Goal: Transaction & Acquisition: Obtain resource

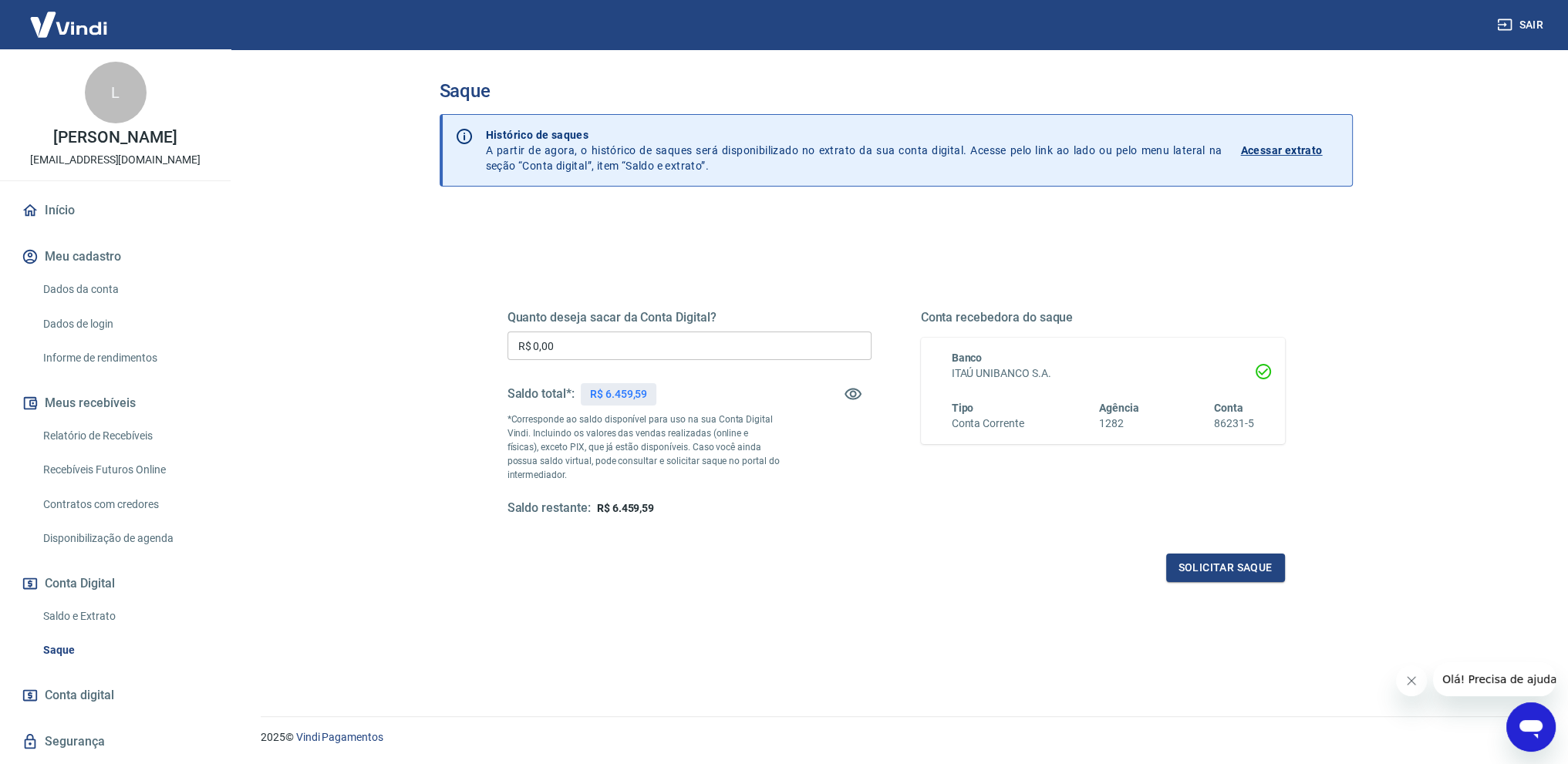
click at [595, 342] on input "R$ 0,00" at bounding box center [689, 345] width 364 height 28
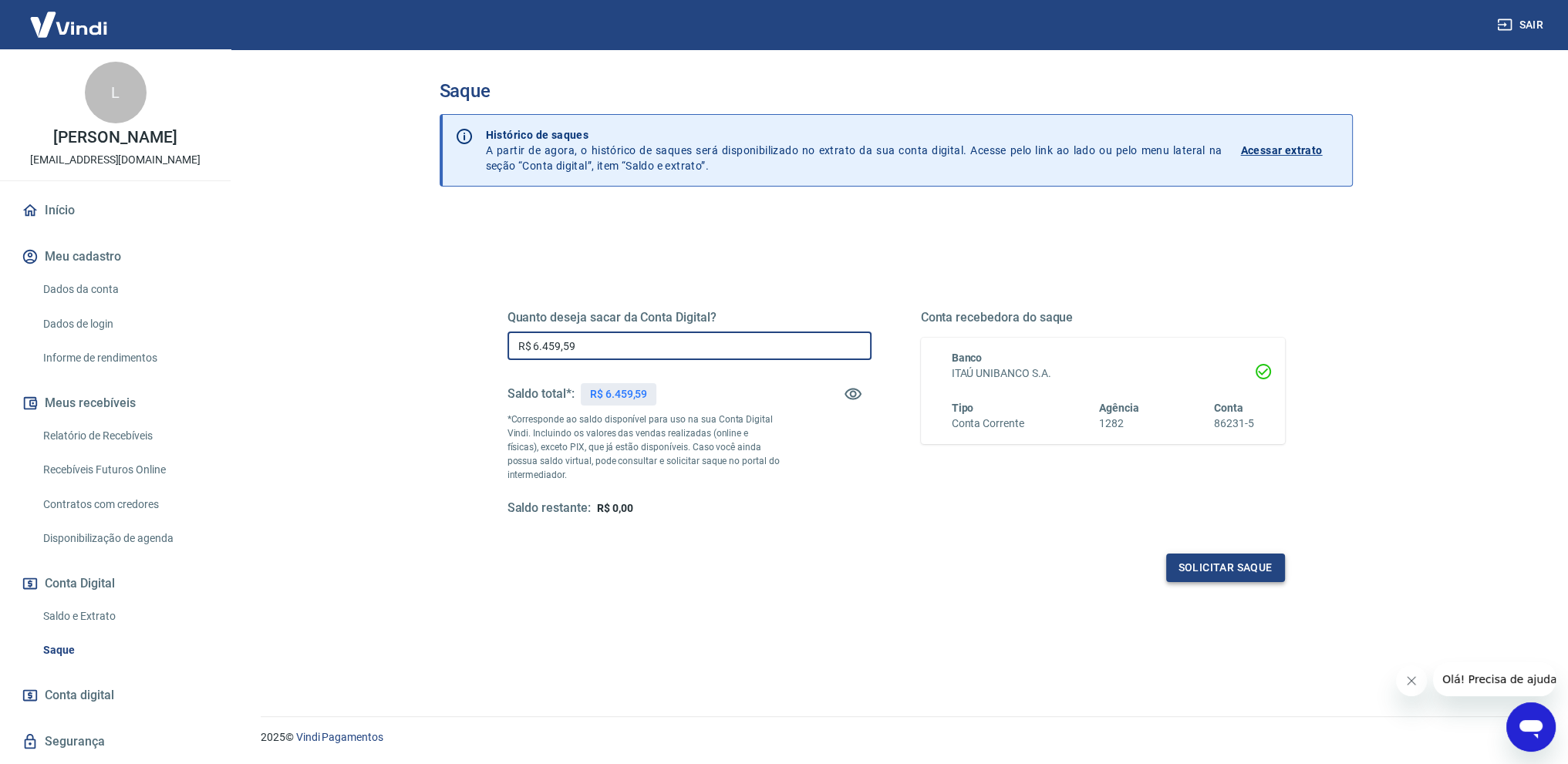
type input "R$ 6.459,59"
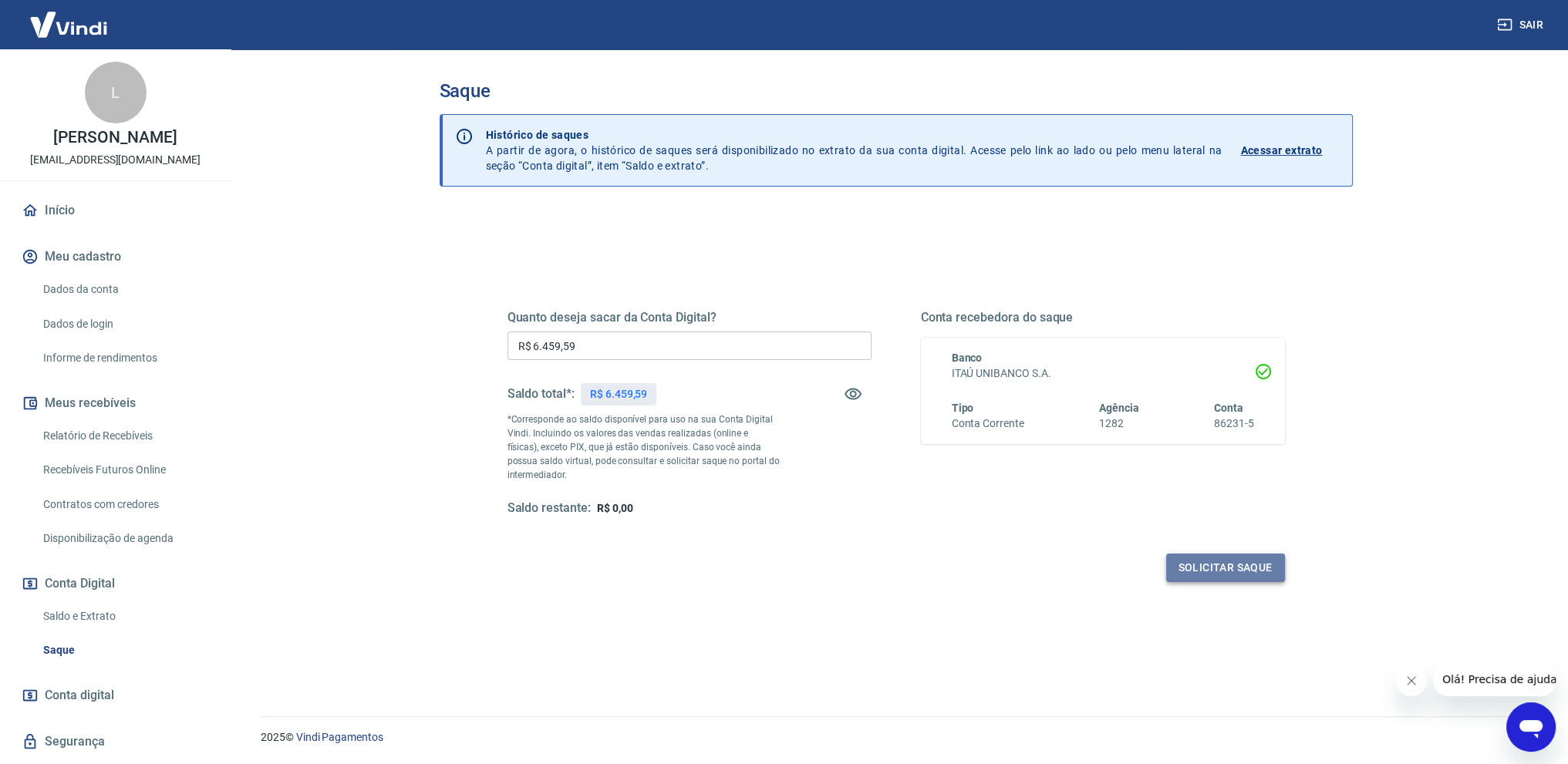
click at [1210, 567] on button "Solicitar saque" at bounding box center [1225, 567] width 119 height 28
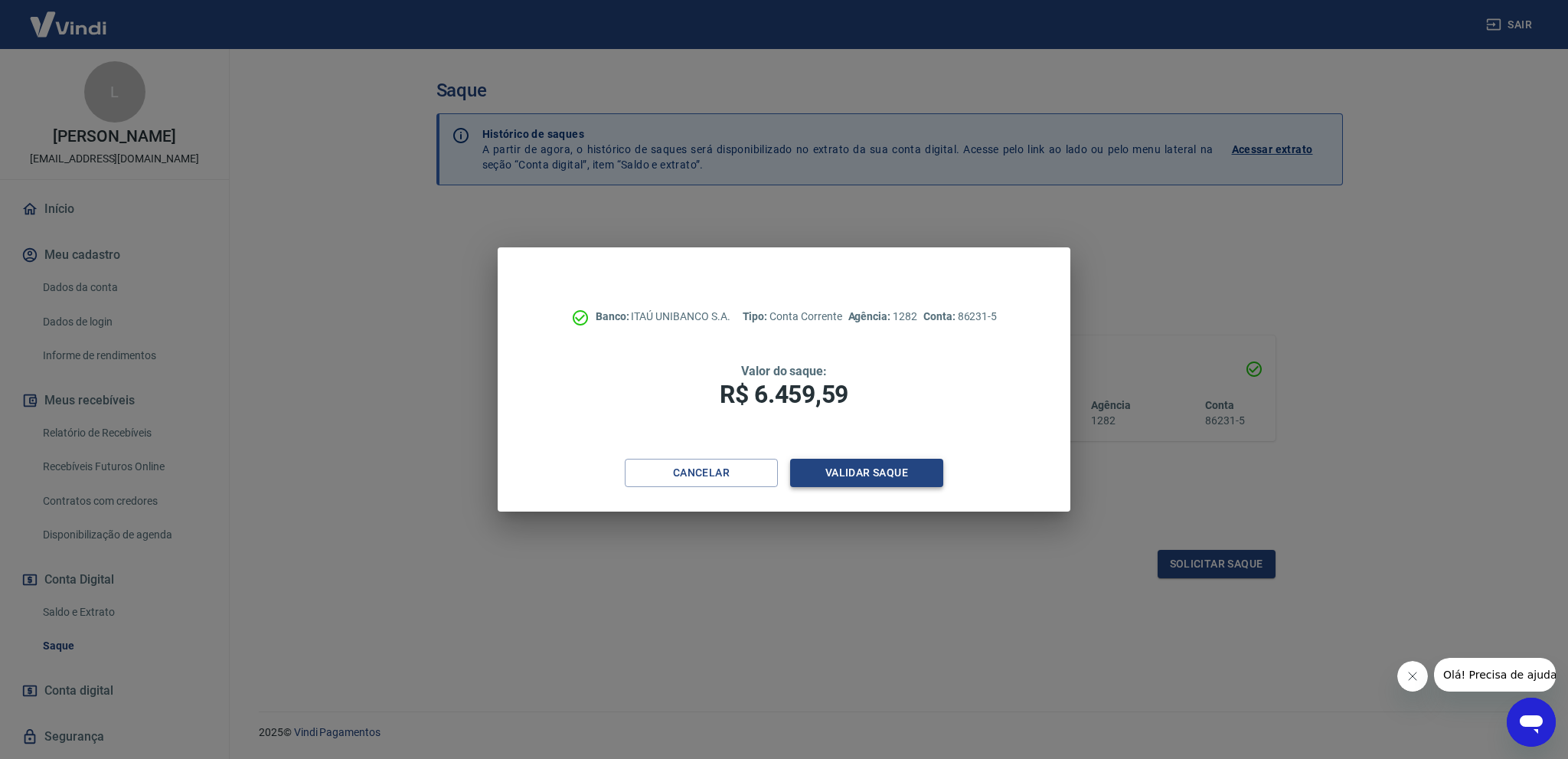
click at [879, 476] on button "Validar saque" at bounding box center [866, 472] width 153 height 28
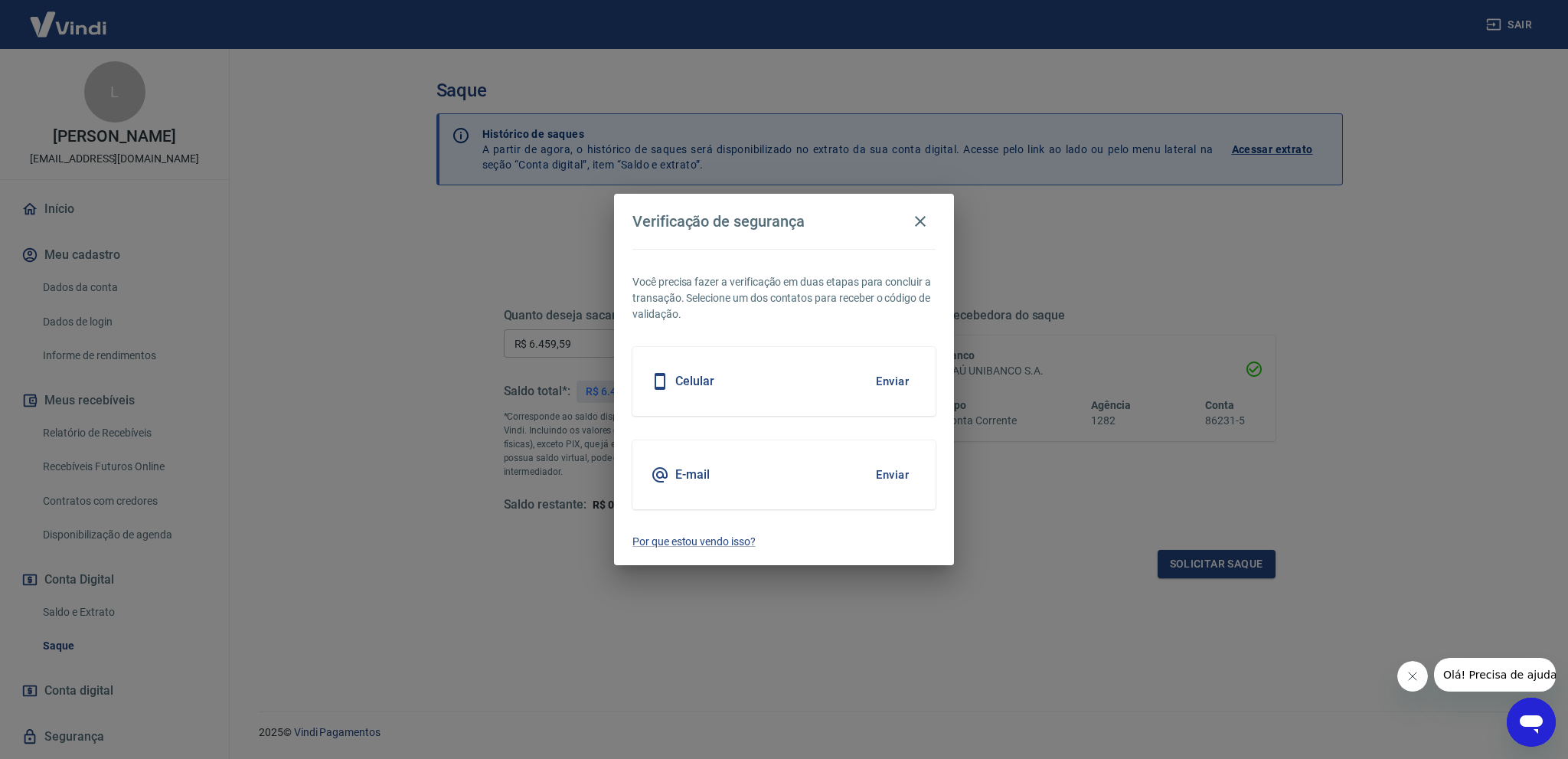
click at [810, 369] on div "Celular Enviar" at bounding box center [784, 381] width 303 height 69
click at [884, 384] on button "Enviar" at bounding box center [892, 380] width 50 height 32
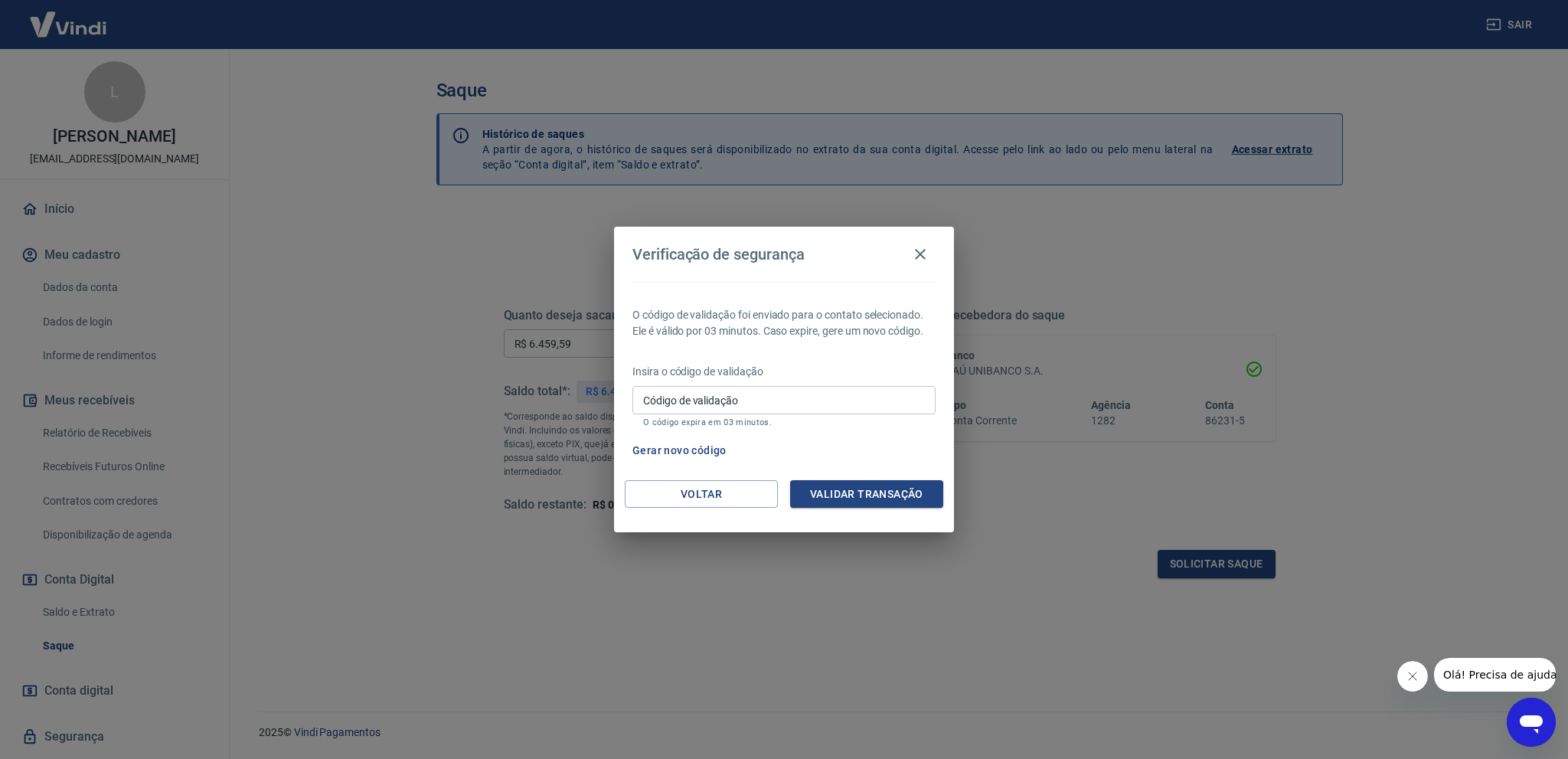
click at [873, 383] on div "Insira o código de validação Código de validação Código de validação O código e…" at bounding box center [784, 397] width 303 height 66
click at [863, 394] on input "Código de validação" at bounding box center [784, 400] width 303 height 28
click at [445, 296] on div "Verificação de segurança O código de validação foi enviado para o contato selec…" at bounding box center [784, 380] width 1568 height 759
click at [710, 443] on button "Gerar novo código" at bounding box center [679, 450] width 106 height 28
click at [735, 488] on button "Voltar" at bounding box center [702, 494] width 153 height 28
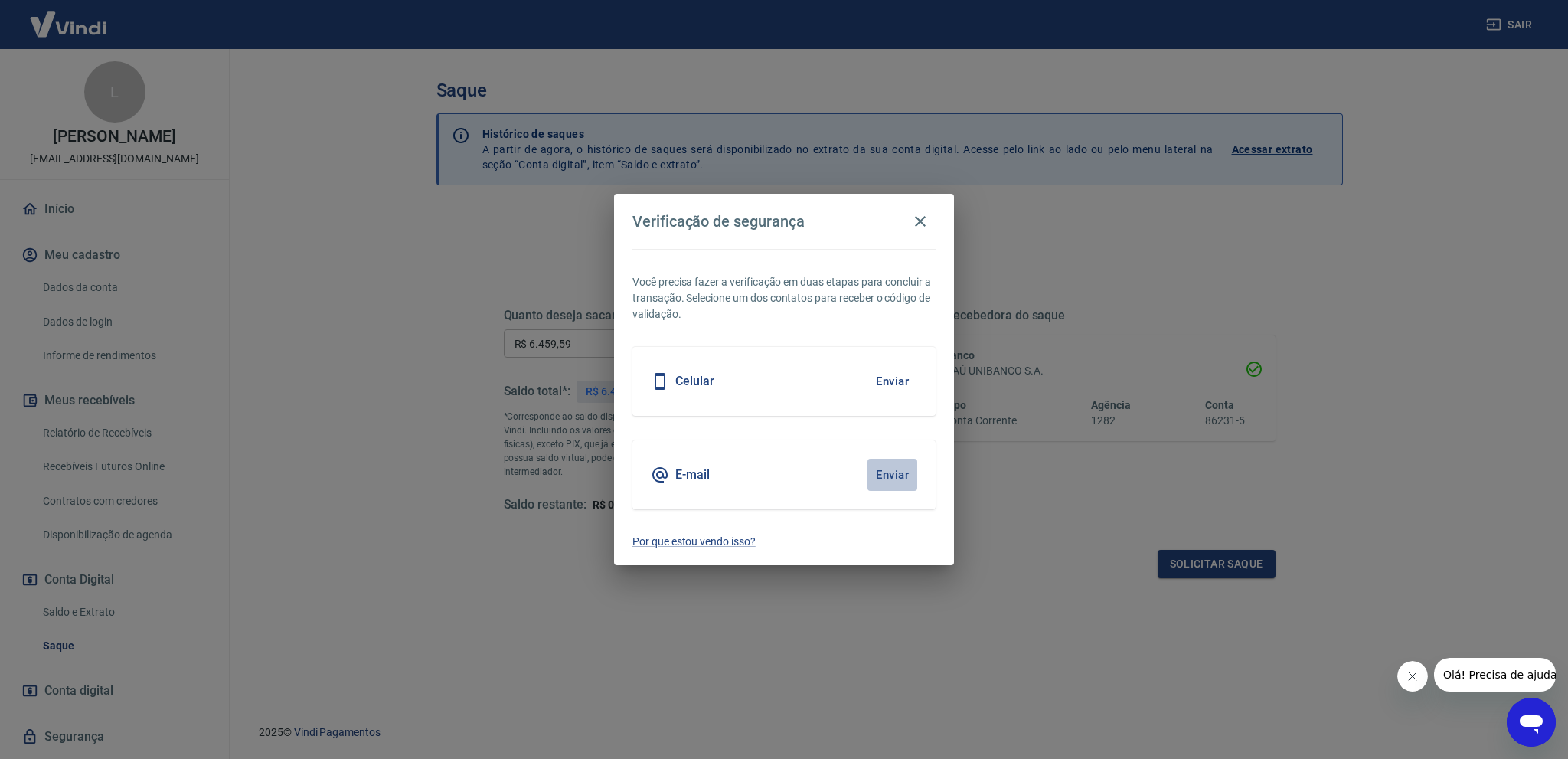
click at [889, 471] on button "Enviar" at bounding box center [892, 474] width 50 height 32
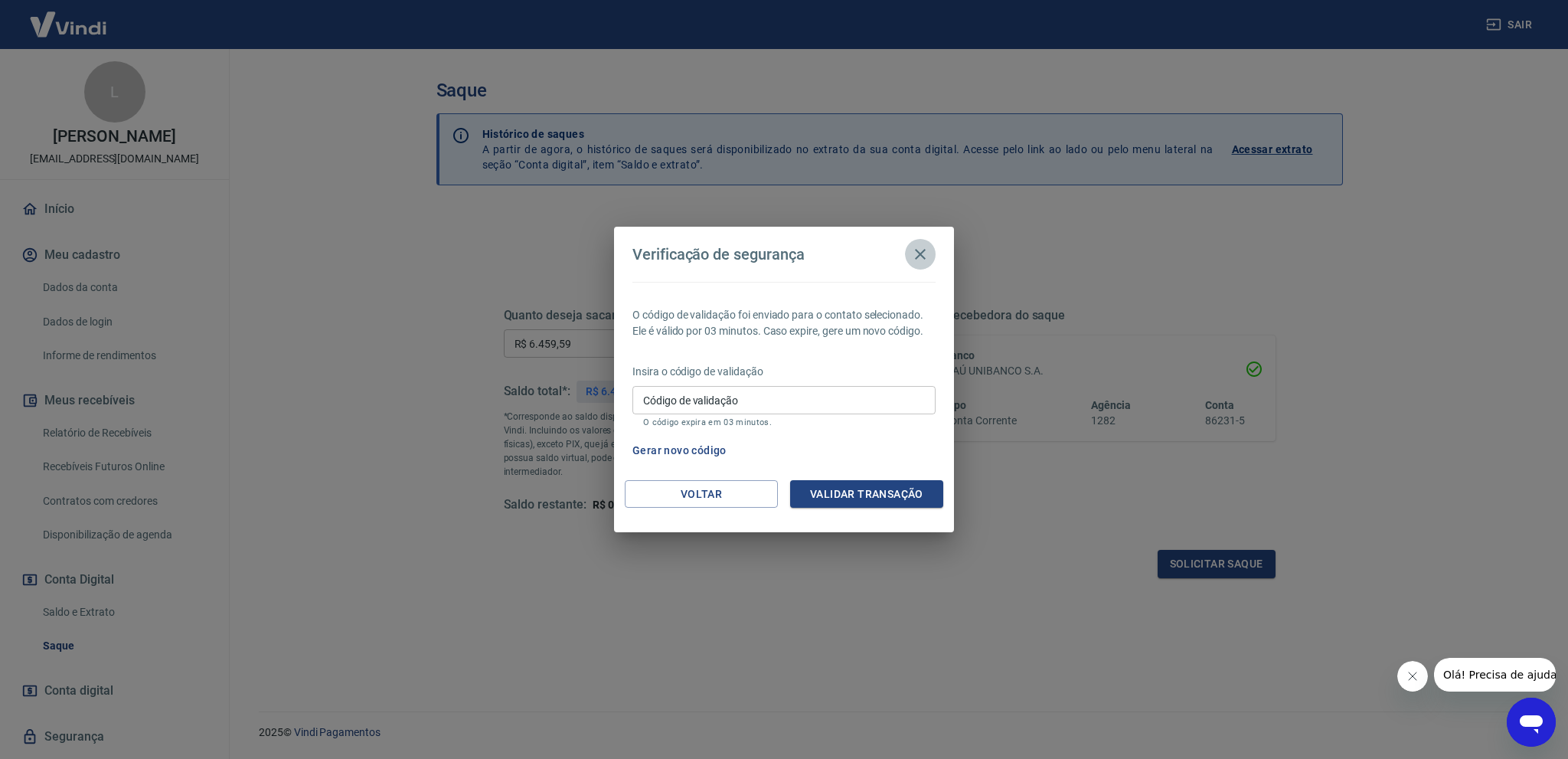
click at [913, 254] on icon "button" at bounding box center [920, 254] width 18 height 18
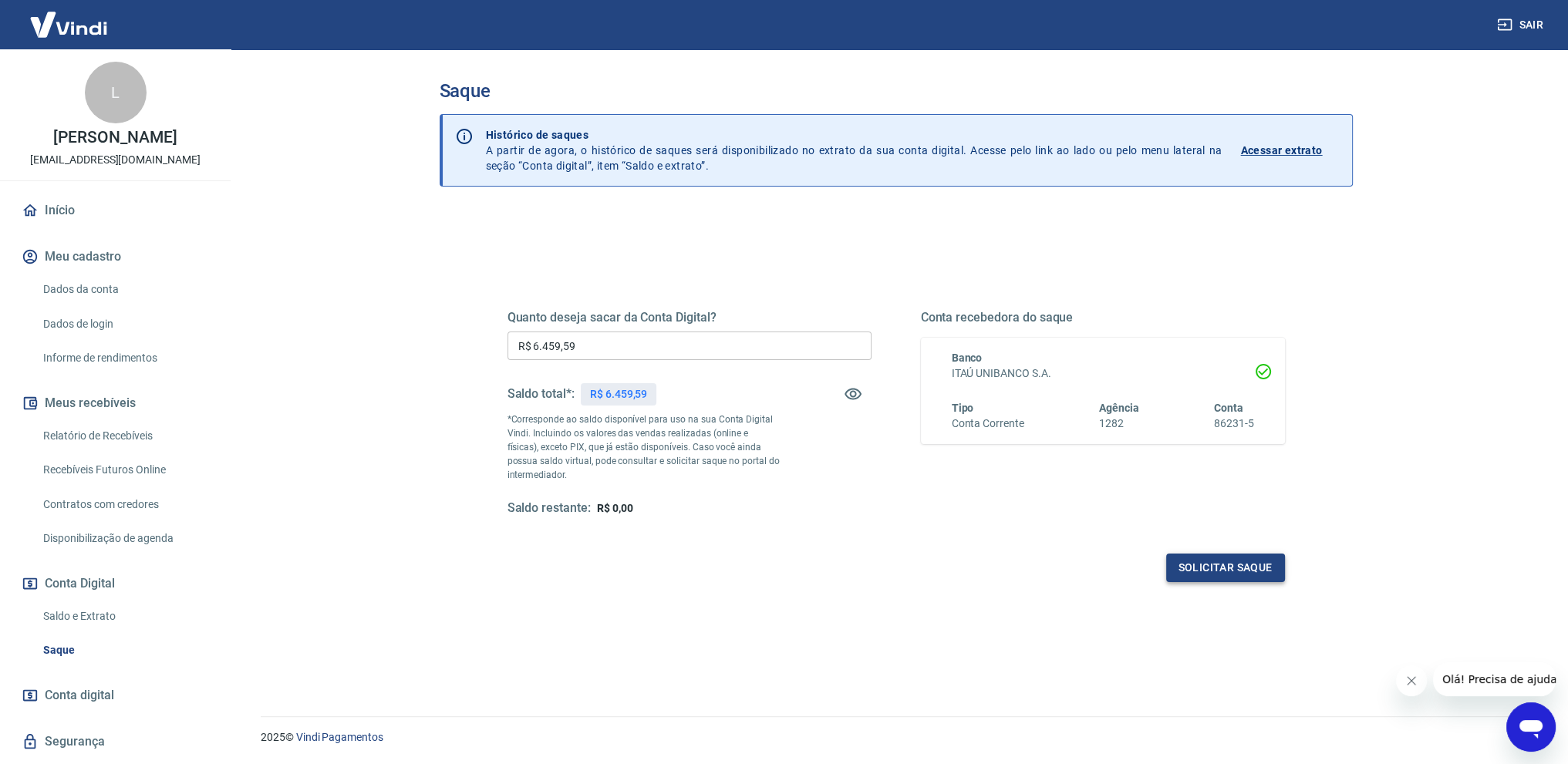
click at [1210, 557] on button "Solicitar saque" at bounding box center [1225, 567] width 119 height 28
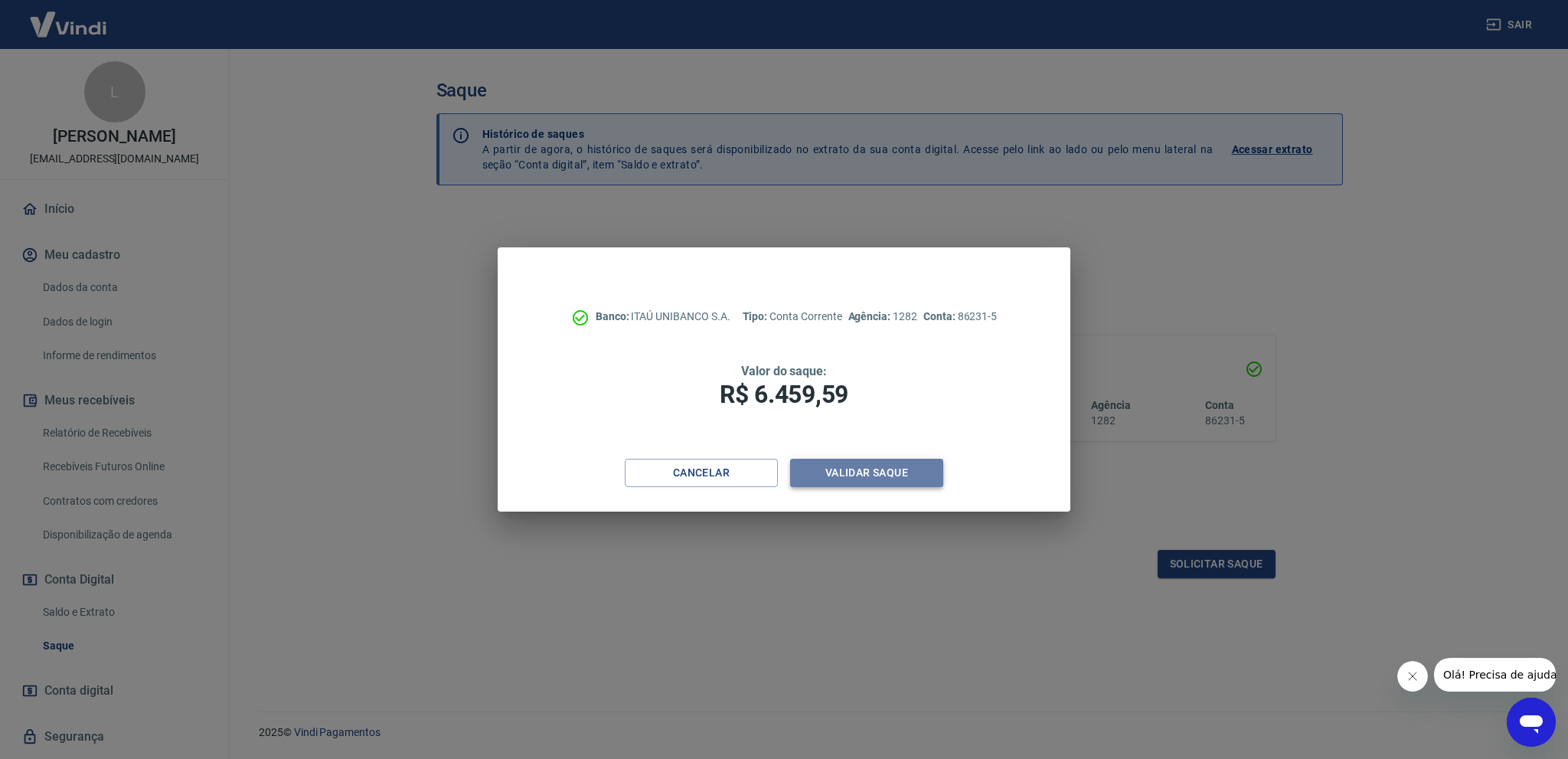
click at [886, 476] on button "Validar saque" at bounding box center [866, 472] width 153 height 28
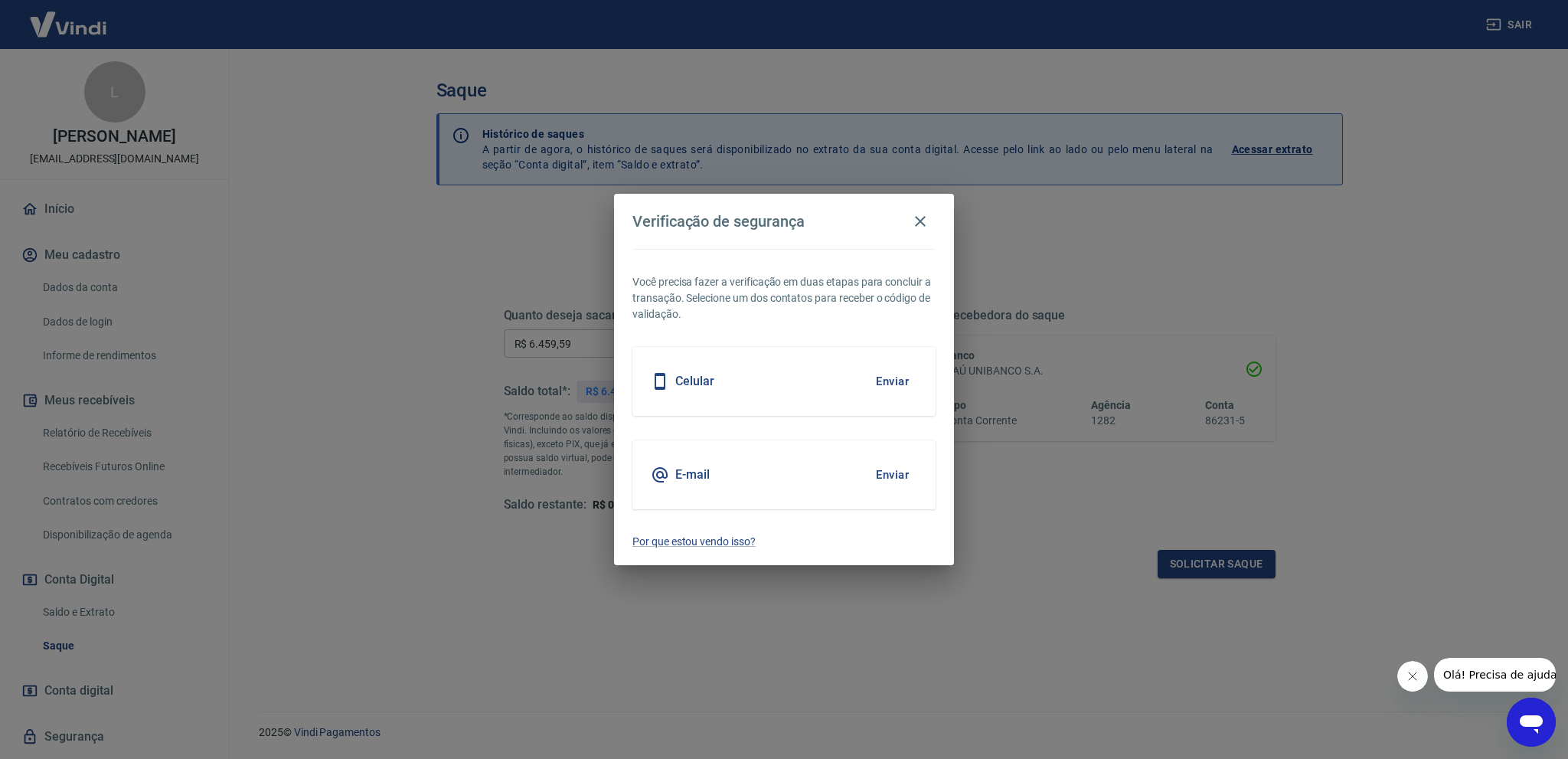
click at [879, 381] on button "Enviar" at bounding box center [892, 380] width 50 height 32
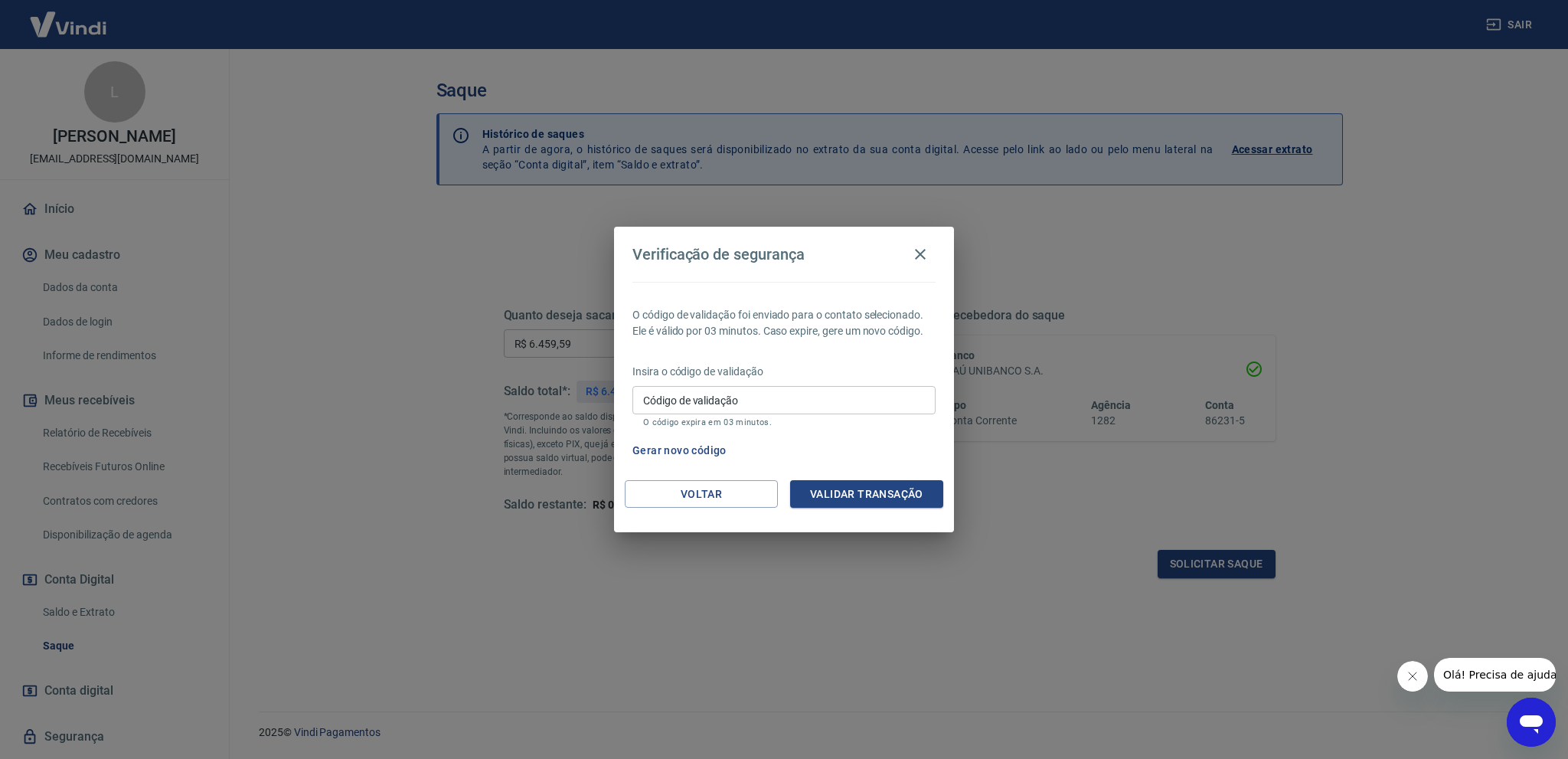
click at [697, 395] on div "Código de validação Código de validação O código expira em 03 minutos." at bounding box center [784, 406] width 303 height 41
type input "352719"
click at [852, 495] on button "Validar transação" at bounding box center [866, 494] width 153 height 28
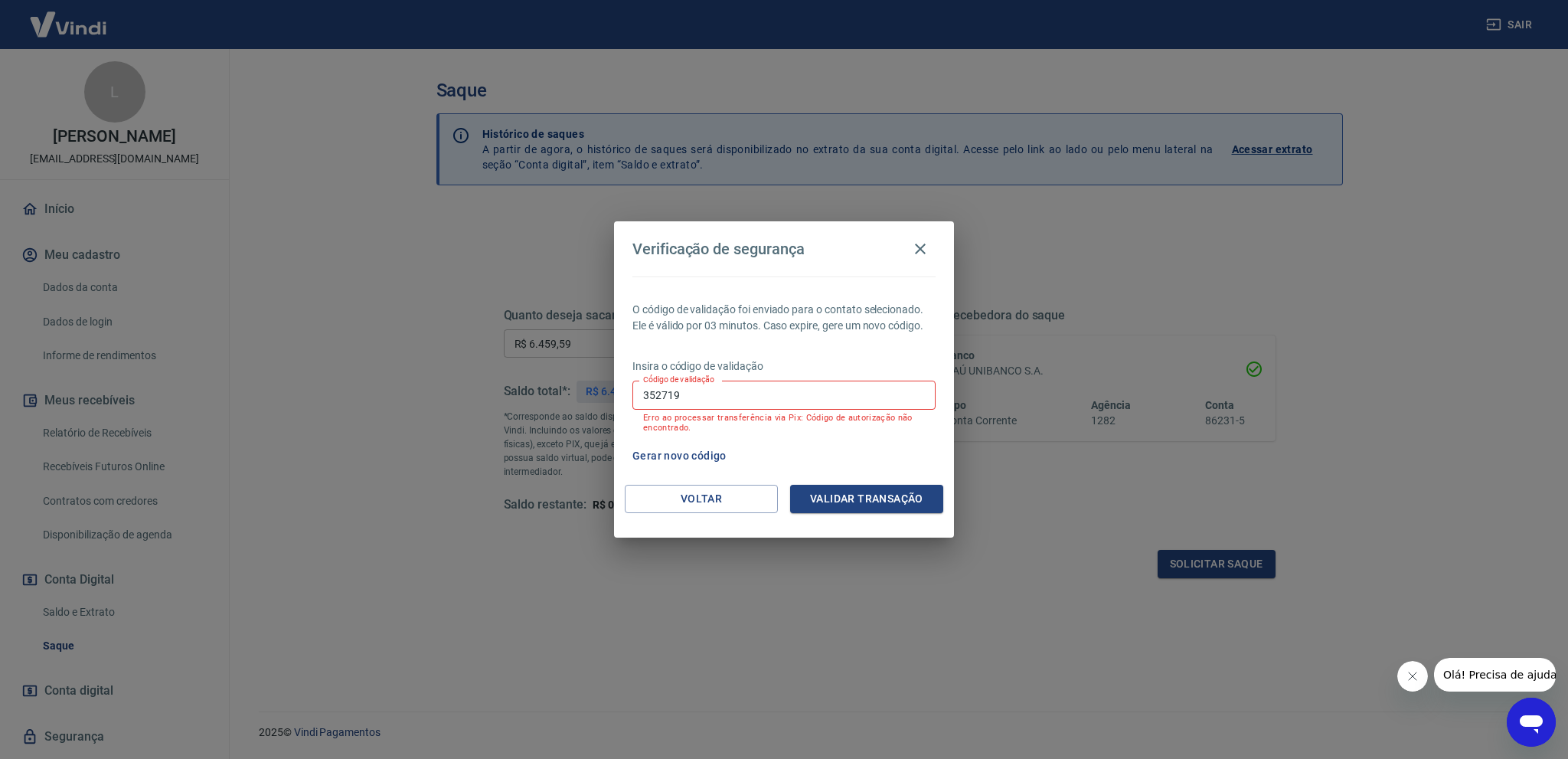
click at [698, 455] on button "Gerar novo código" at bounding box center [679, 456] width 106 height 28
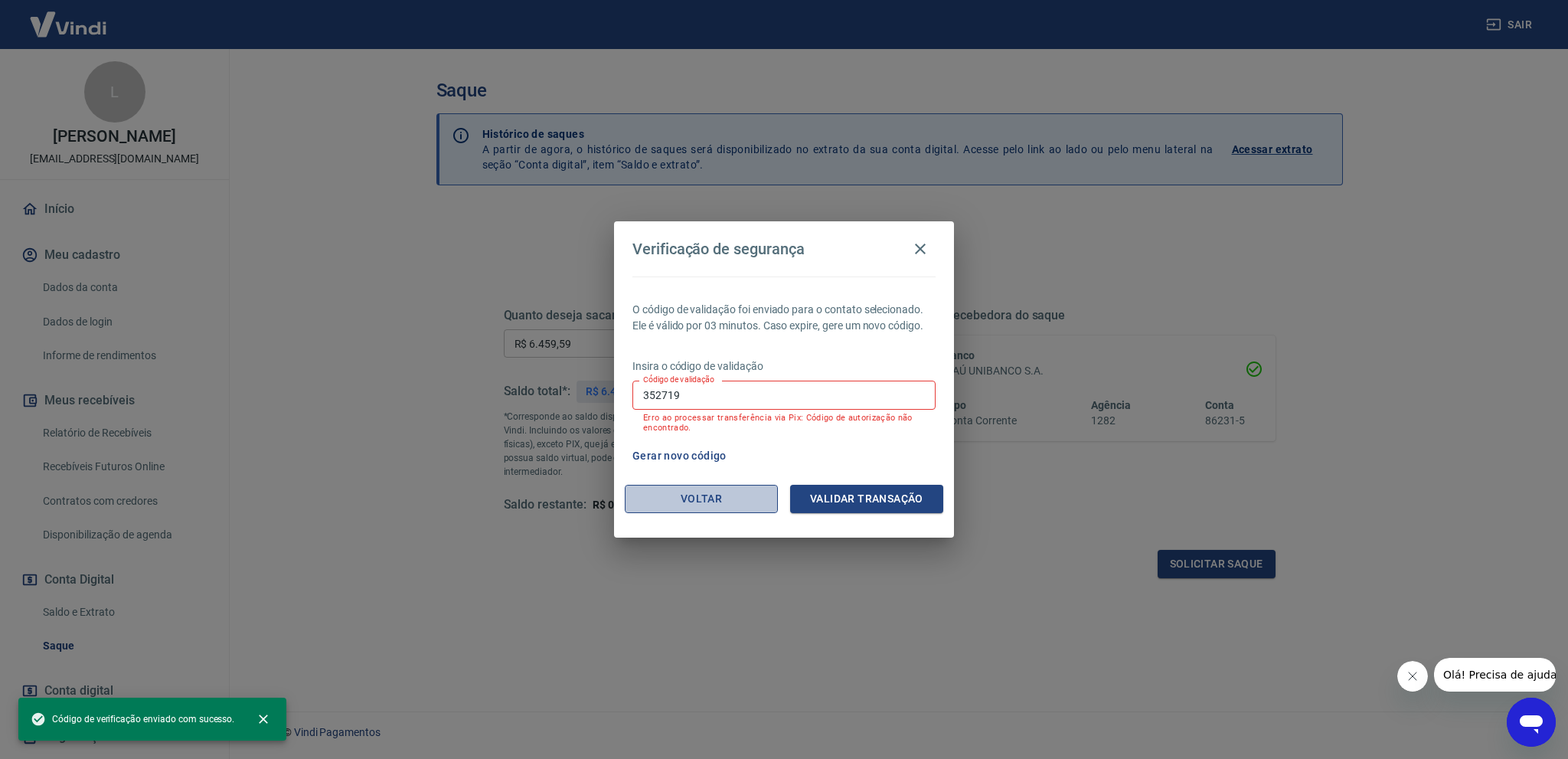
click at [701, 503] on button "Voltar" at bounding box center [702, 499] width 153 height 28
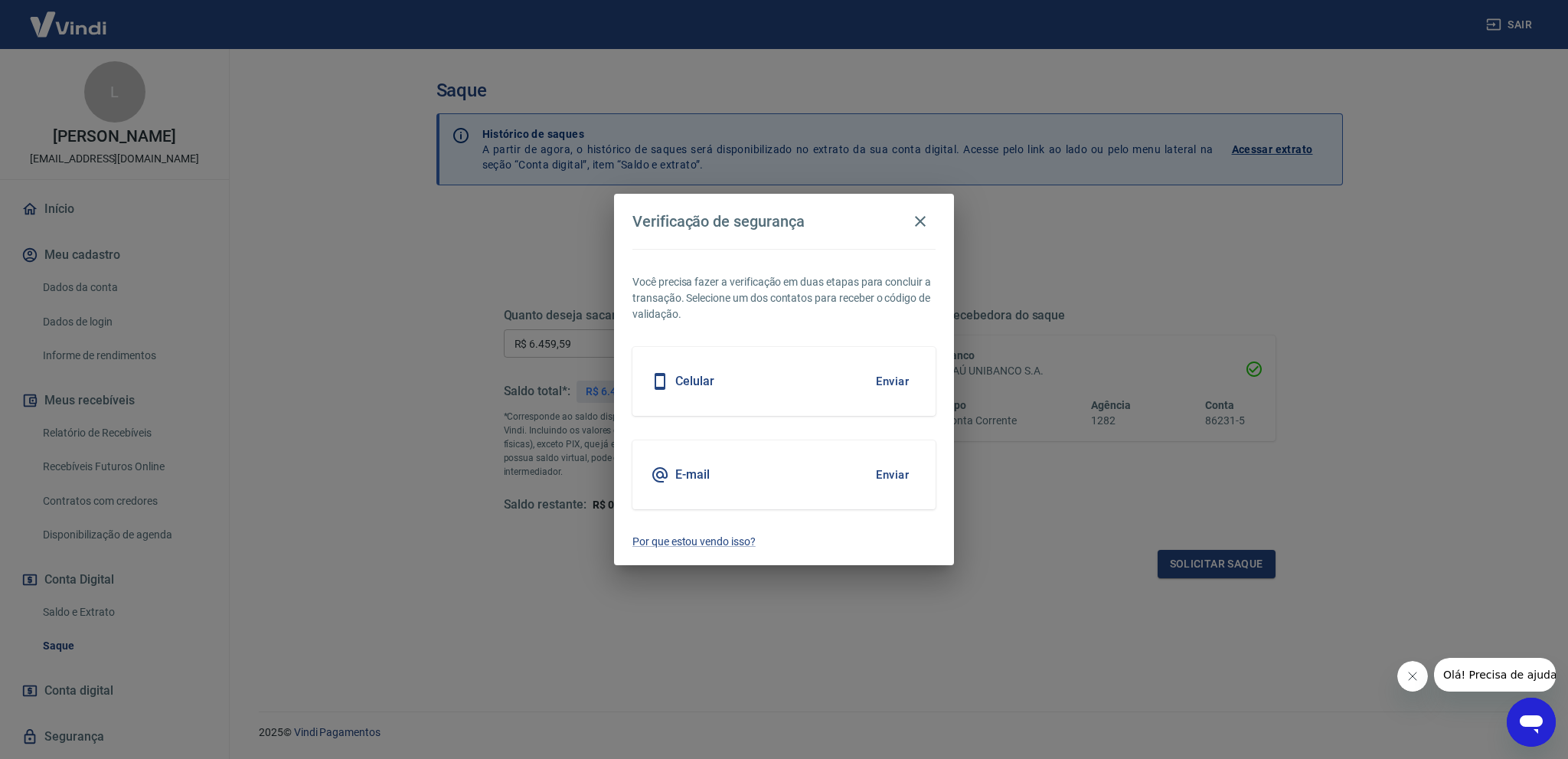
click at [894, 476] on button "Enviar" at bounding box center [892, 474] width 50 height 32
click at [913, 225] on icon "button" at bounding box center [920, 221] width 18 height 18
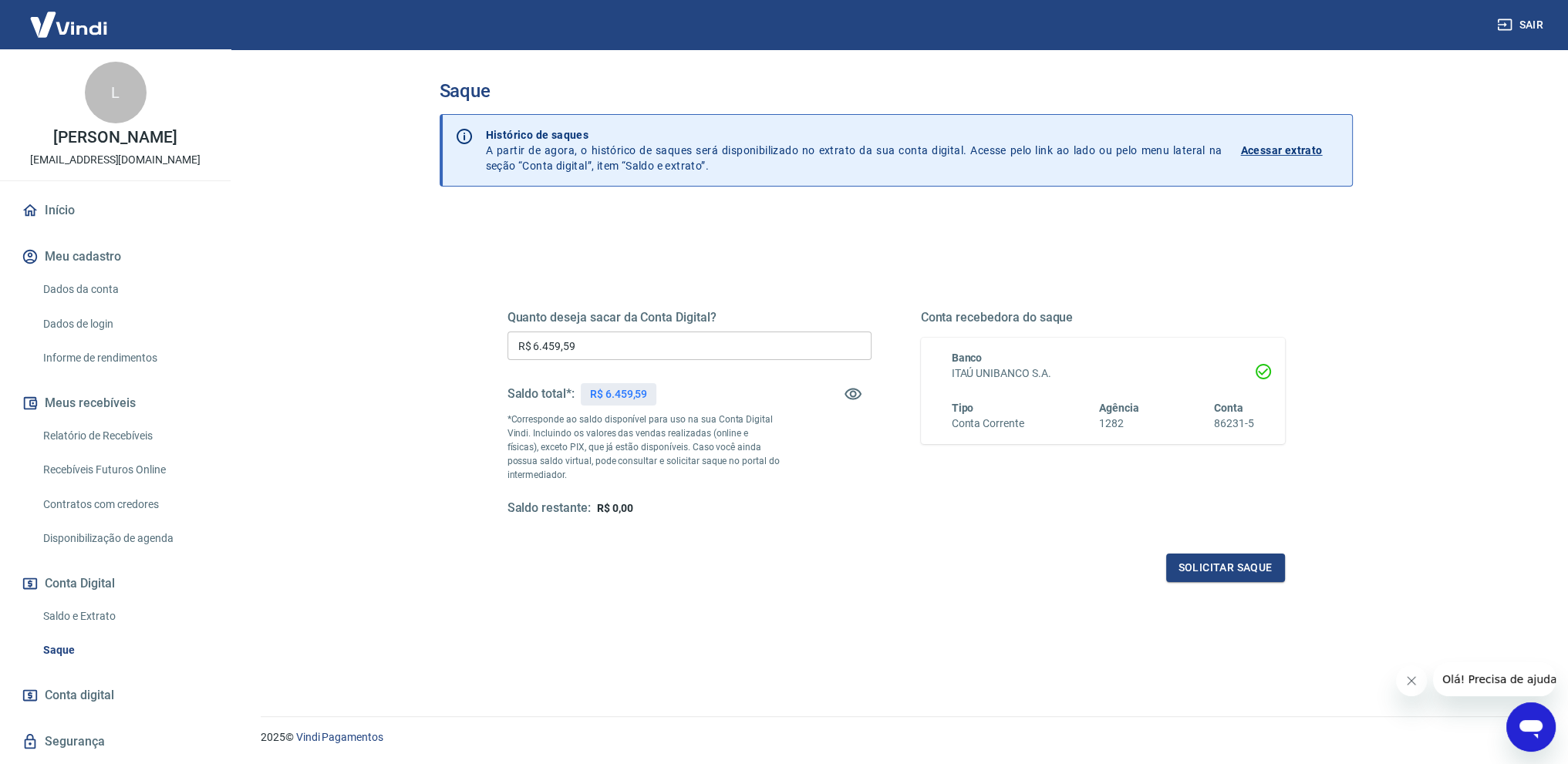
click at [378, 348] on main "Saque Histórico de saques A partir de agora, o histórico de saques será disponi…" at bounding box center [895, 407] width 1344 height 715
click at [597, 353] on input "R$ 0,00" at bounding box center [689, 345] width 364 height 28
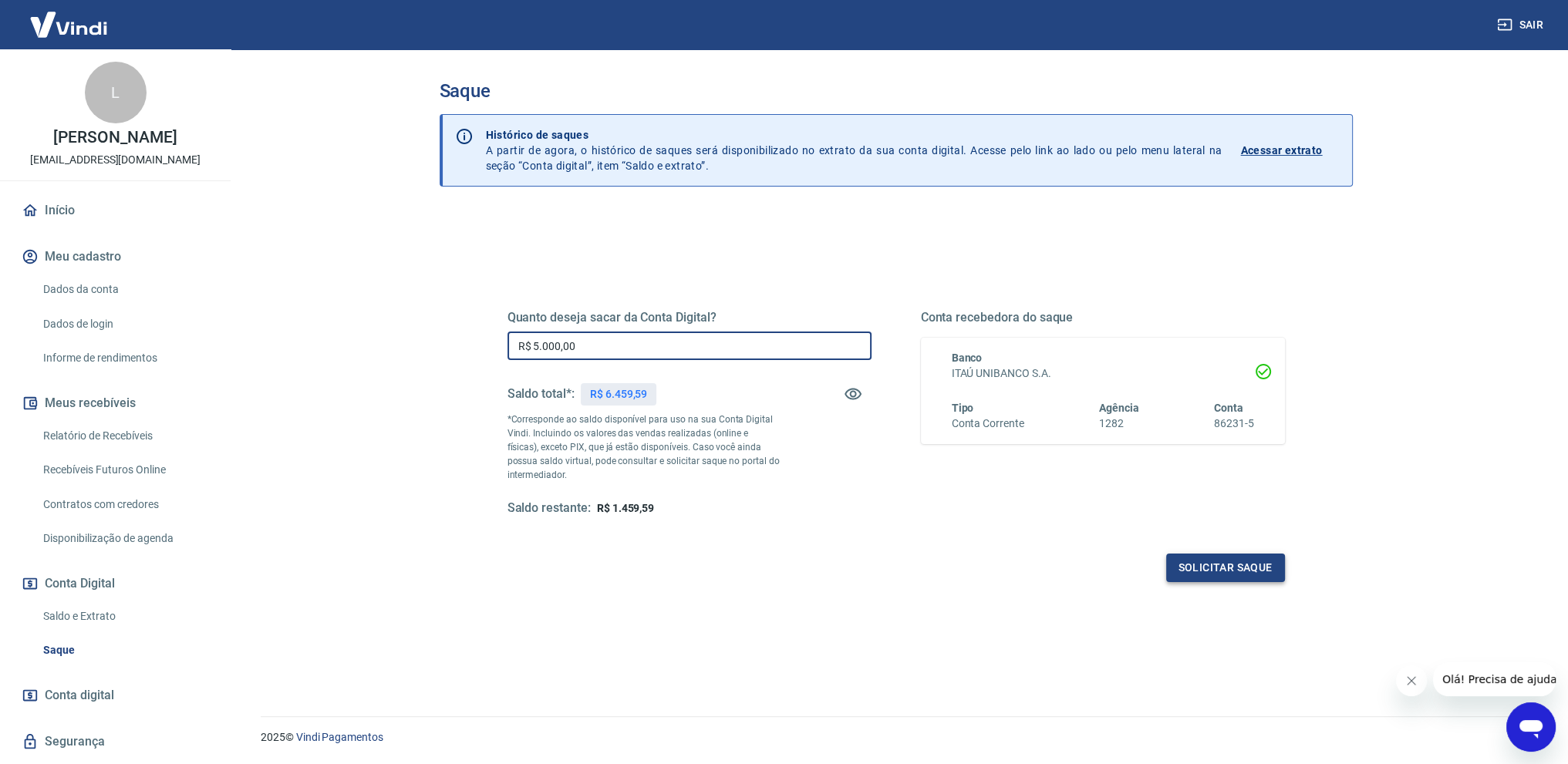
type input "R$ 5.000,00"
click at [1207, 561] on button "Solicitar saque" at bounding box center [1225, 567] width 119 height 28
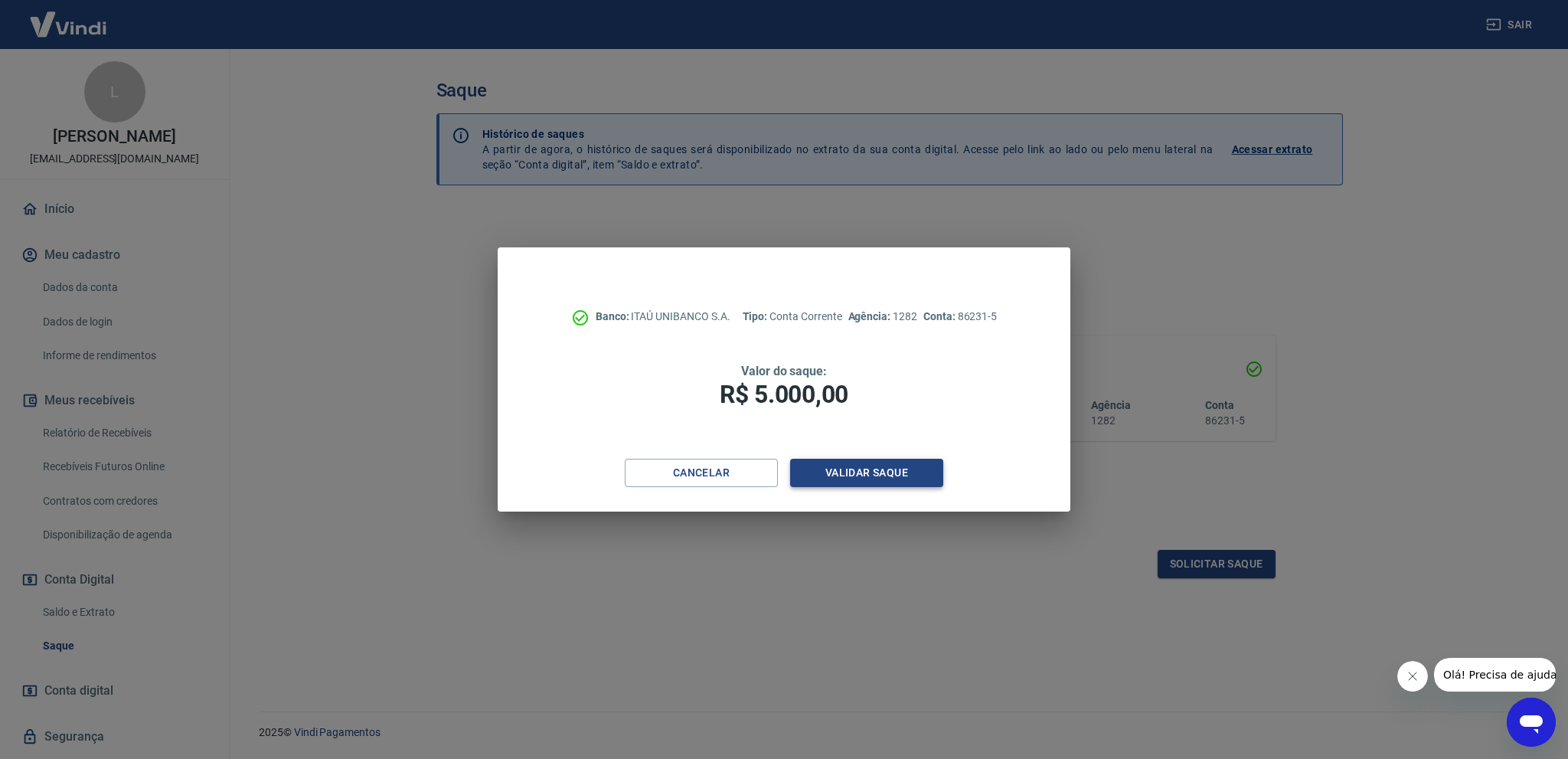
click at [848, 475] on button "Validar saque" at bounding box center [866, 472] width 153 height 28
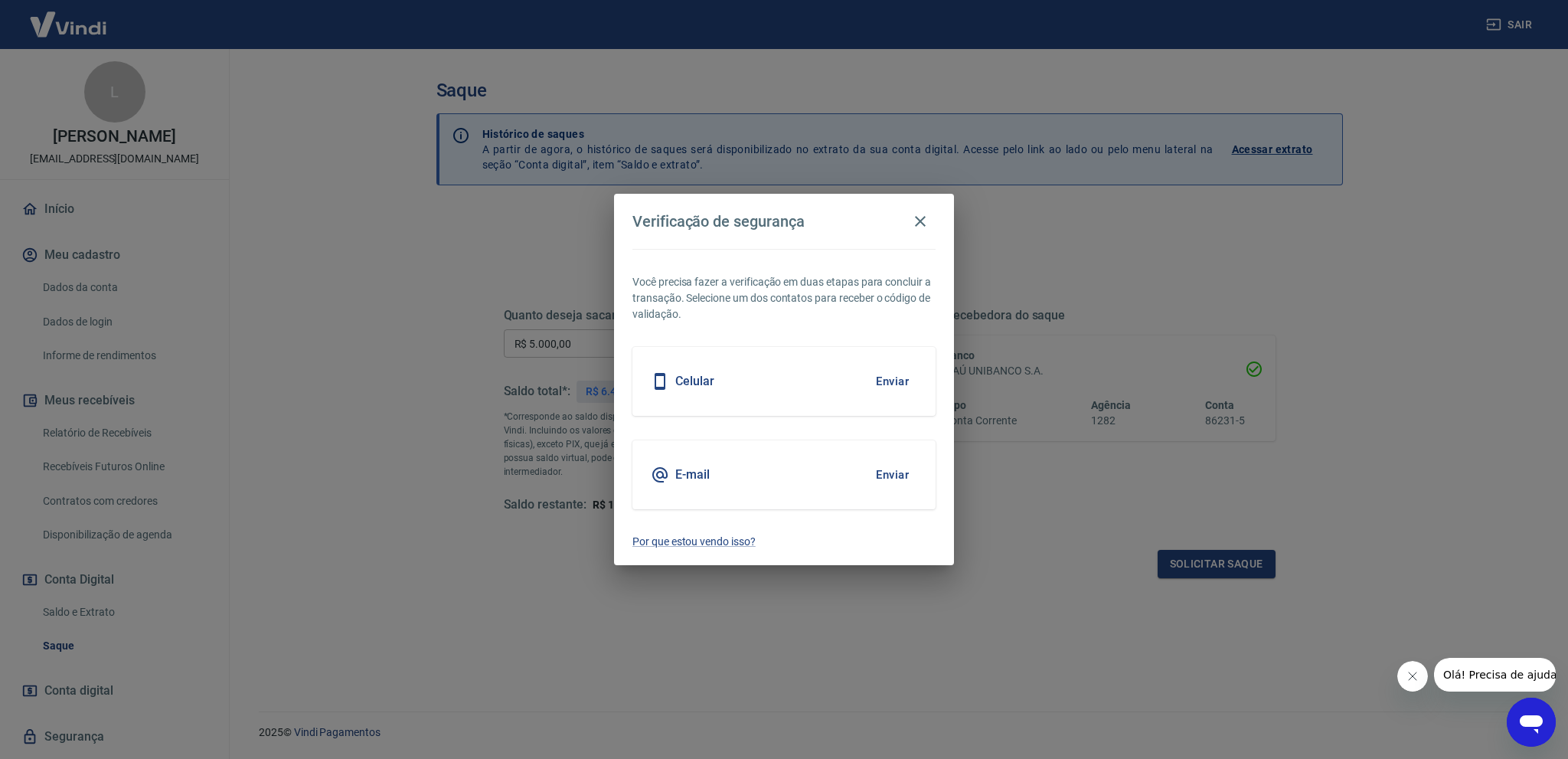
click at [883, 471] on button "Enviar" at bounding box center [892, 474] width 50 height 32
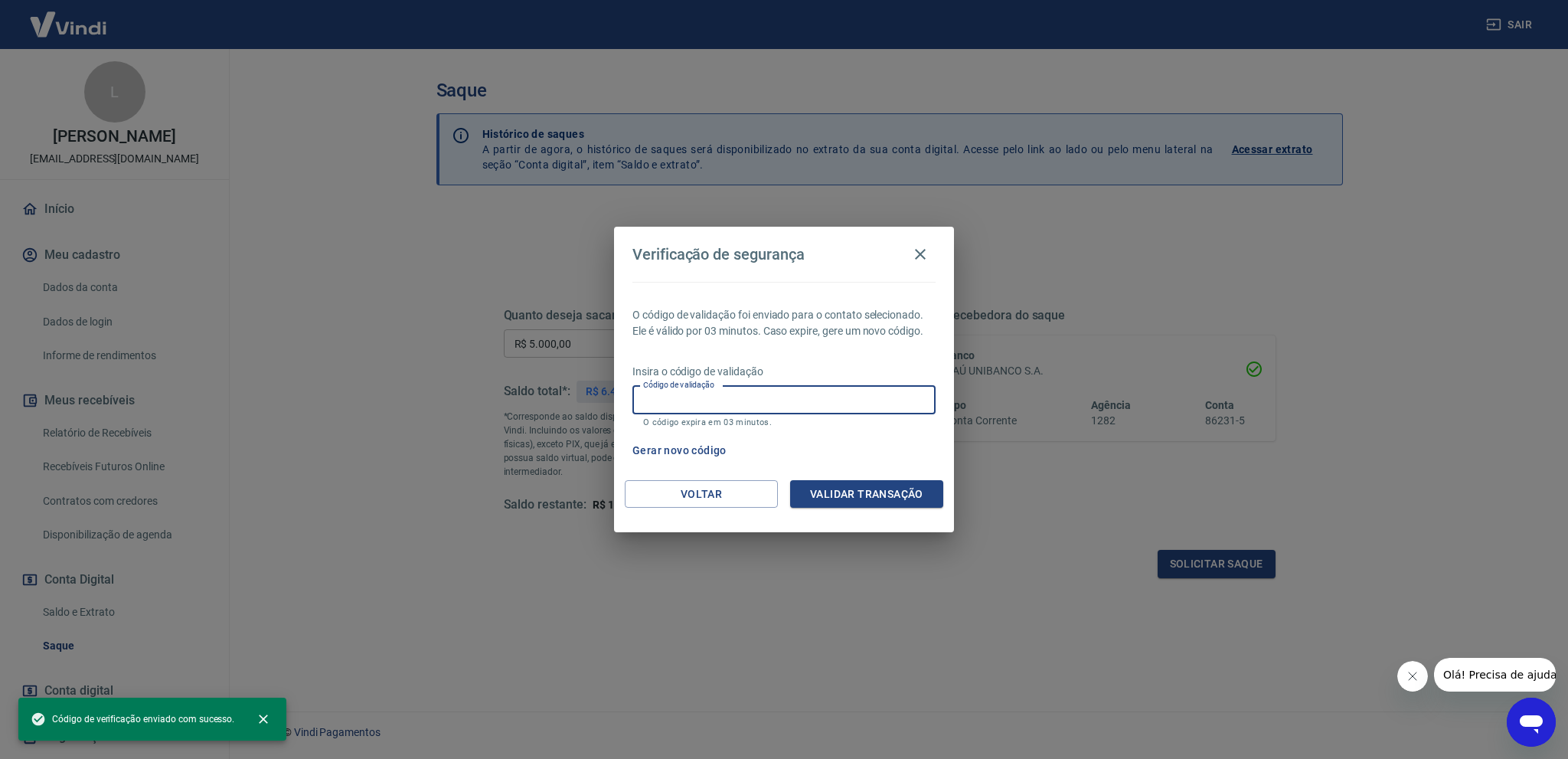
click at [809, 394] on input "Código de validação" at bounding box center [784, 400] width 303 height 28
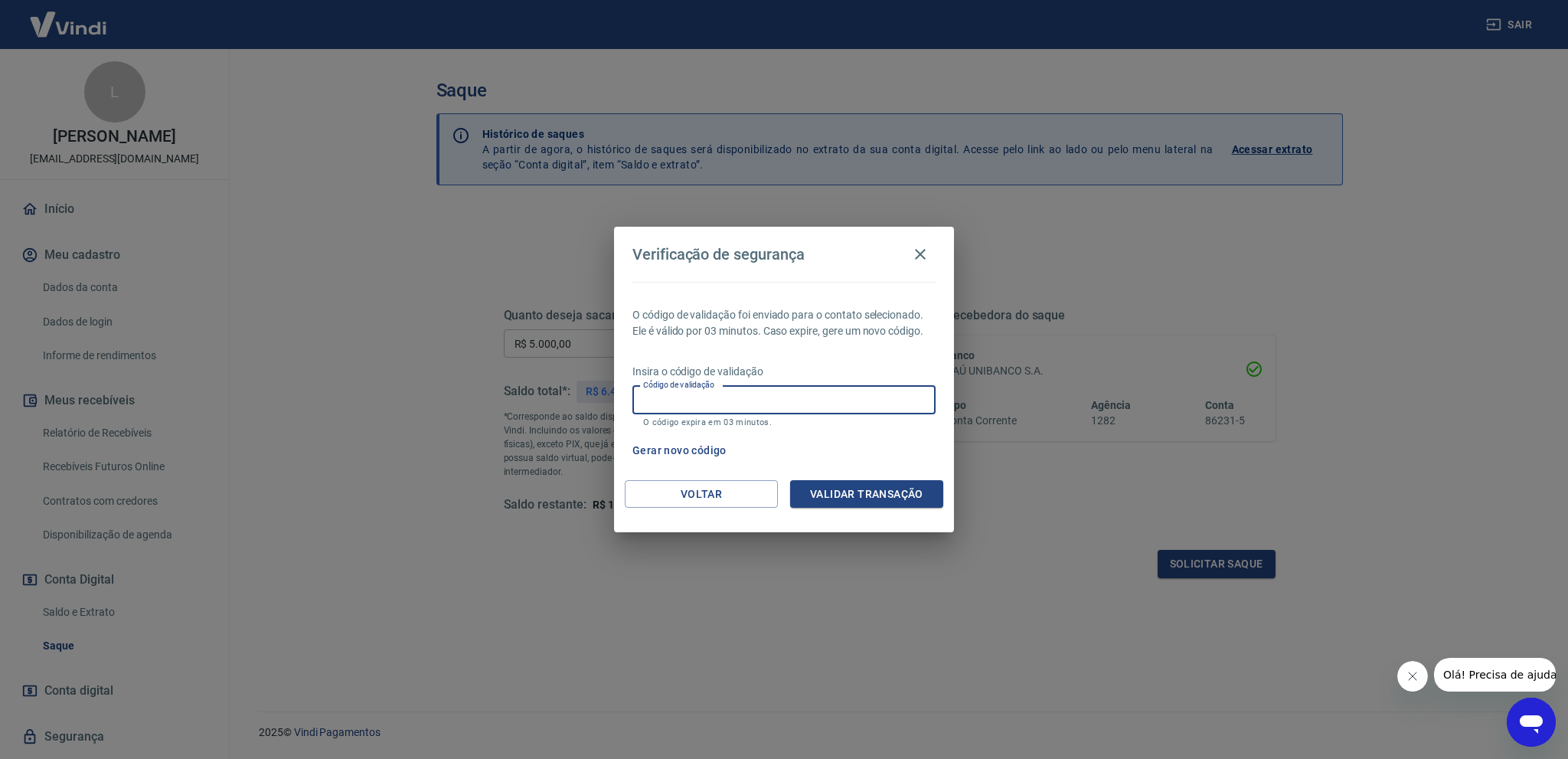
click at [881, 405] on input "Código de validação" at bounding box center [784, 400] width 303 height 28
type input "596978"
click at [853, 505] on button "Validar transação" at bounding box center [866, 494] width 153 height 28
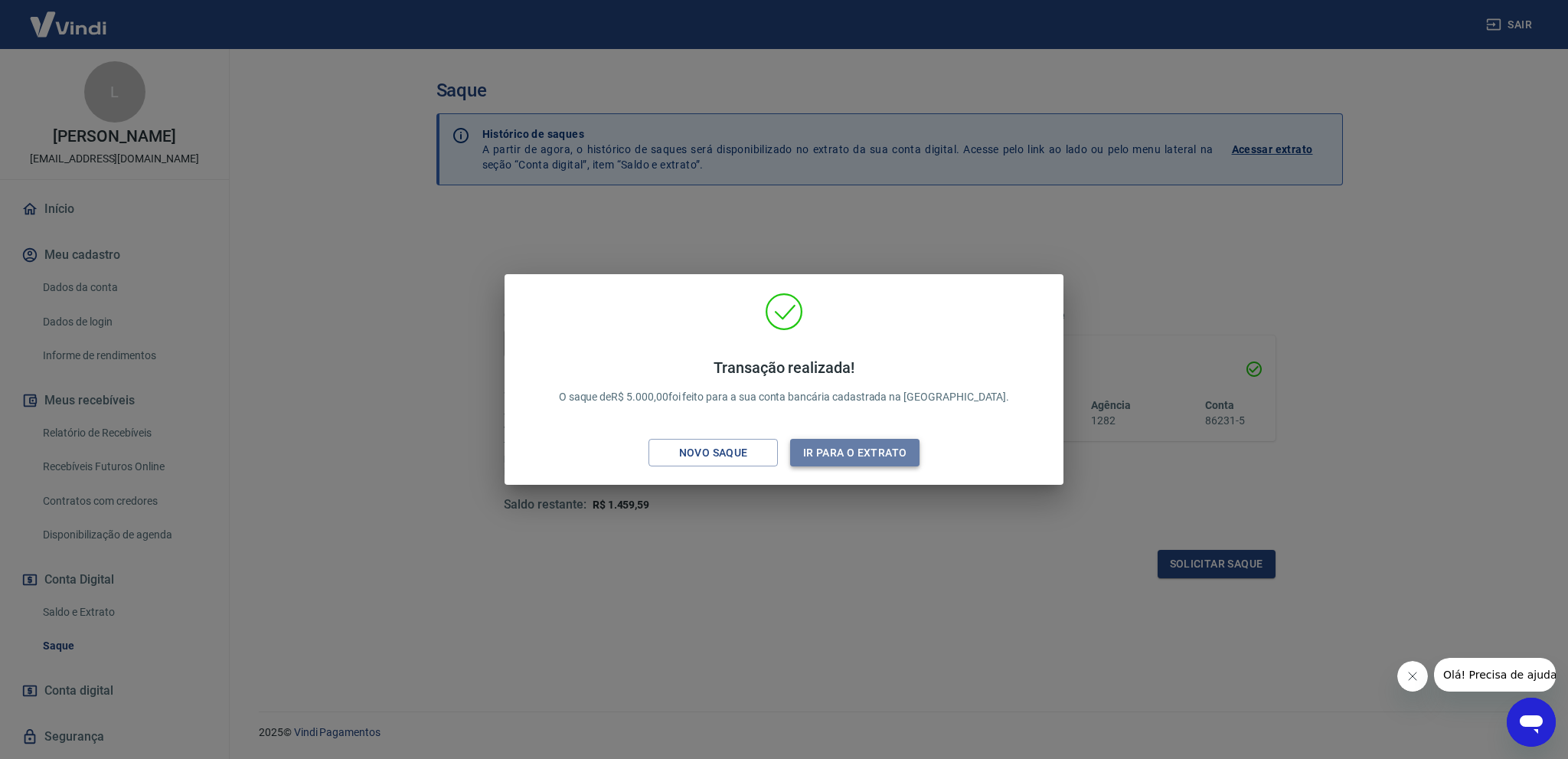
click at [858, 454] on button "Ir para o extrato" at bounding box center [855, 452] width 129 height 28
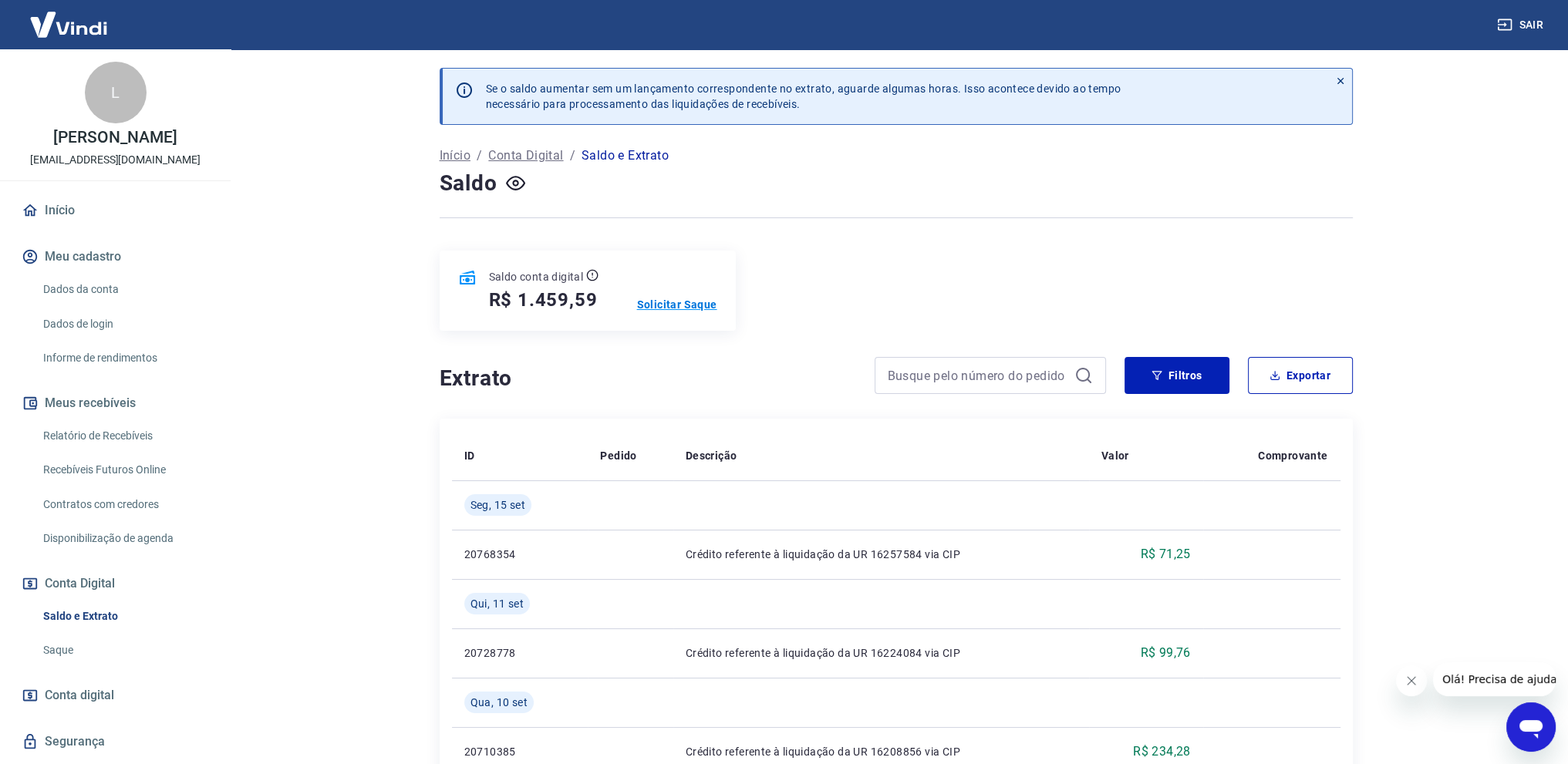
click at [663, 307] on p "Solicitar Saque" at bounding box center [677, 304] width 81 height 16
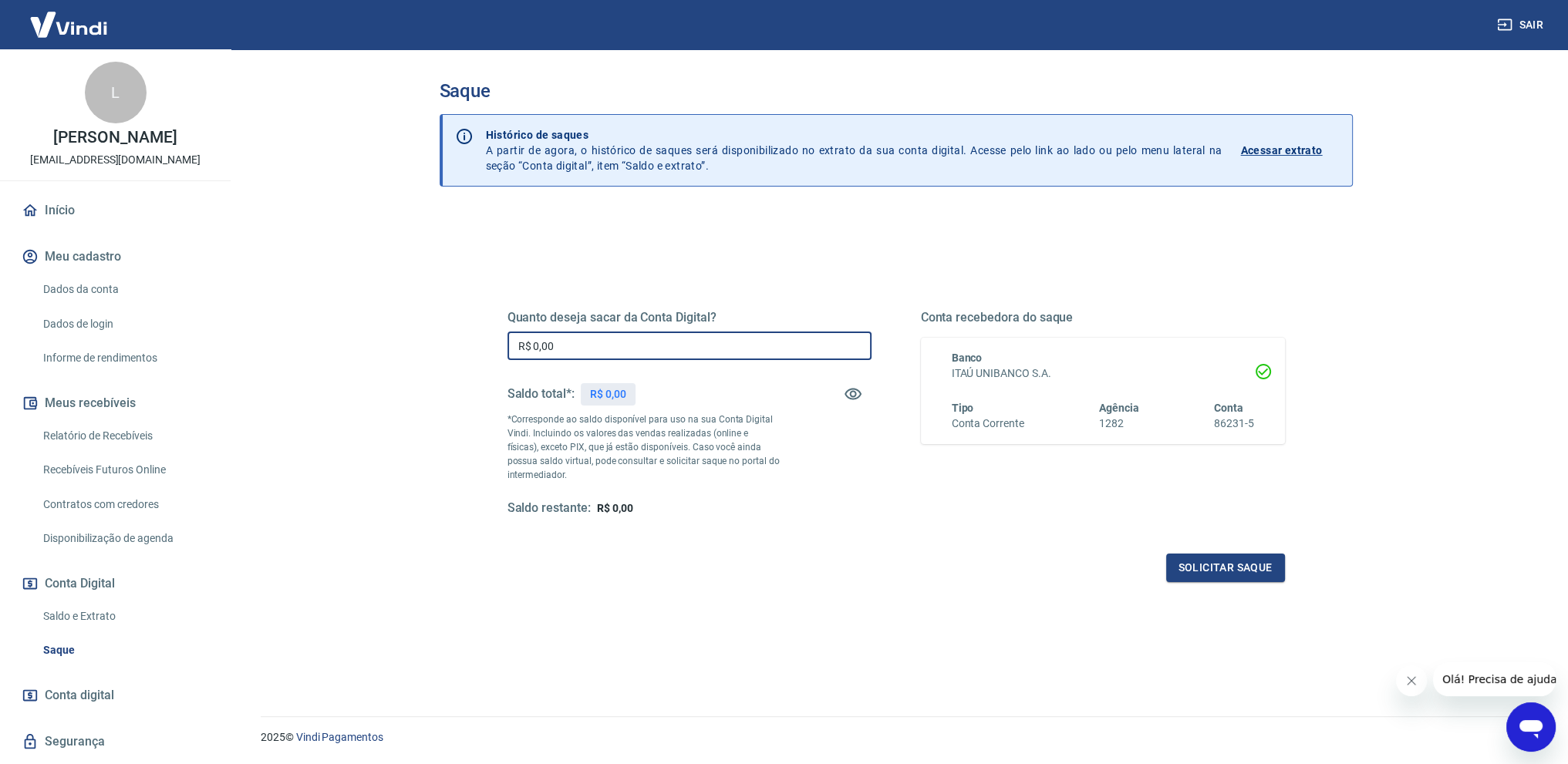
click at [562, 343] on input "R$ 0,00" at bounding box center [689, 345] width 364 height 28
type input "R$ 1.459,59"
click at [1193, 569] on button "Solicitar saque" at bounding box center [1225, 567] width 119 height 28
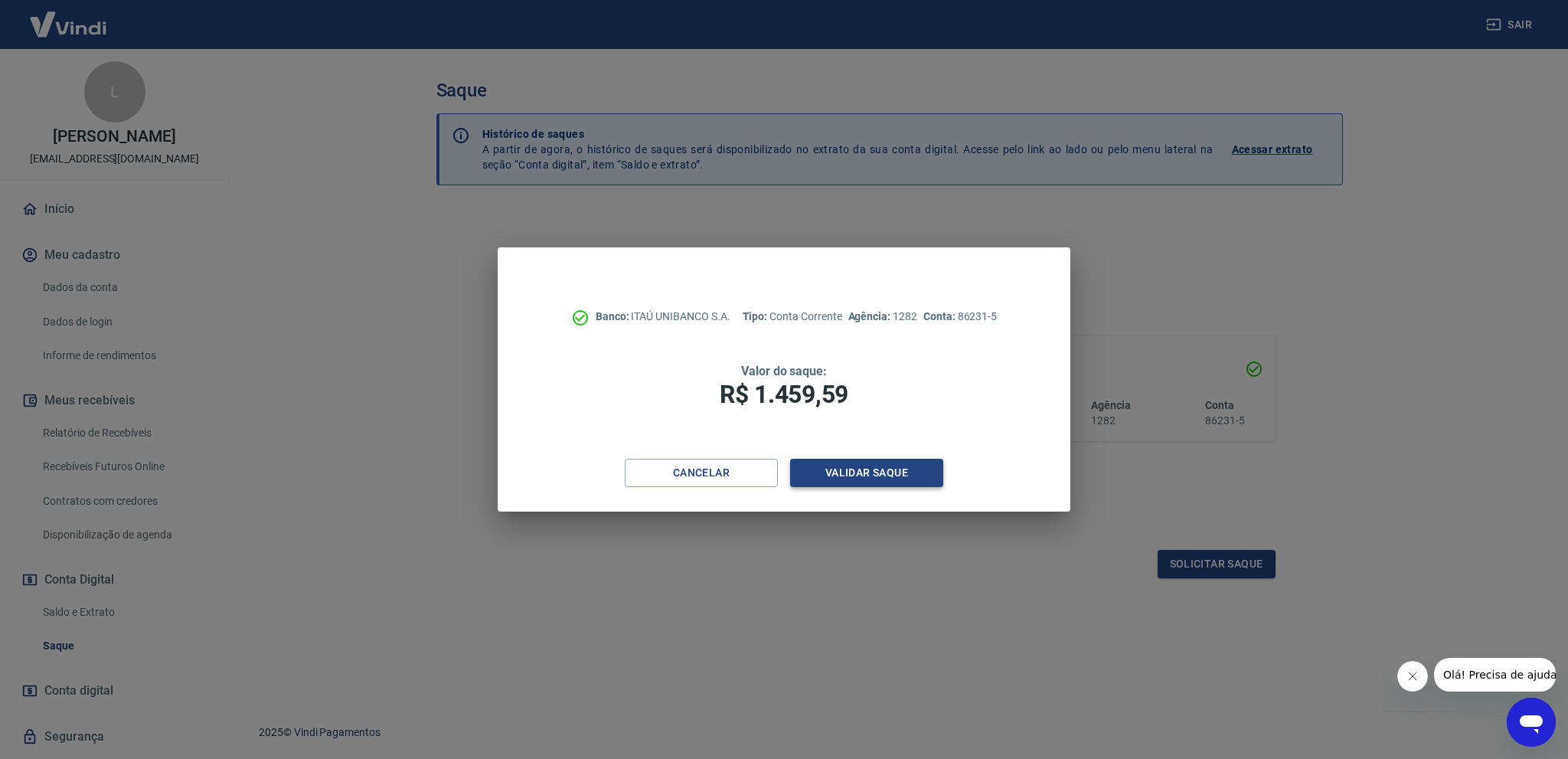
click at [842, 465] on button "Validar saque" at bounding box center [866, 472] width 153 height 28
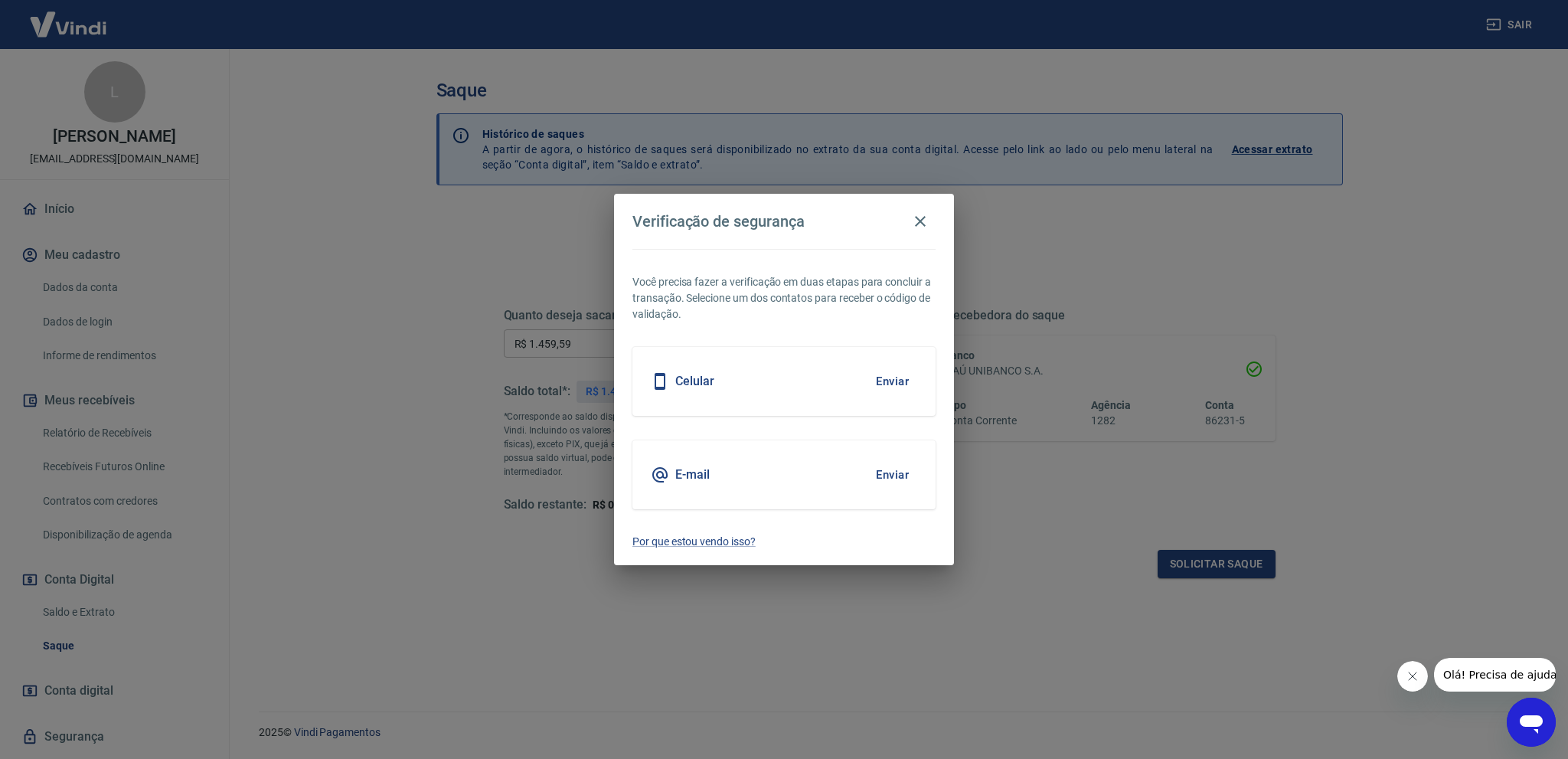
click at [701, 471] on h5 "E-mail" at bounding box center [693, 474] width 35 height 15
click at [882, 472] on button "Enviar" at bounding box center [892, 474] width 50 height 32
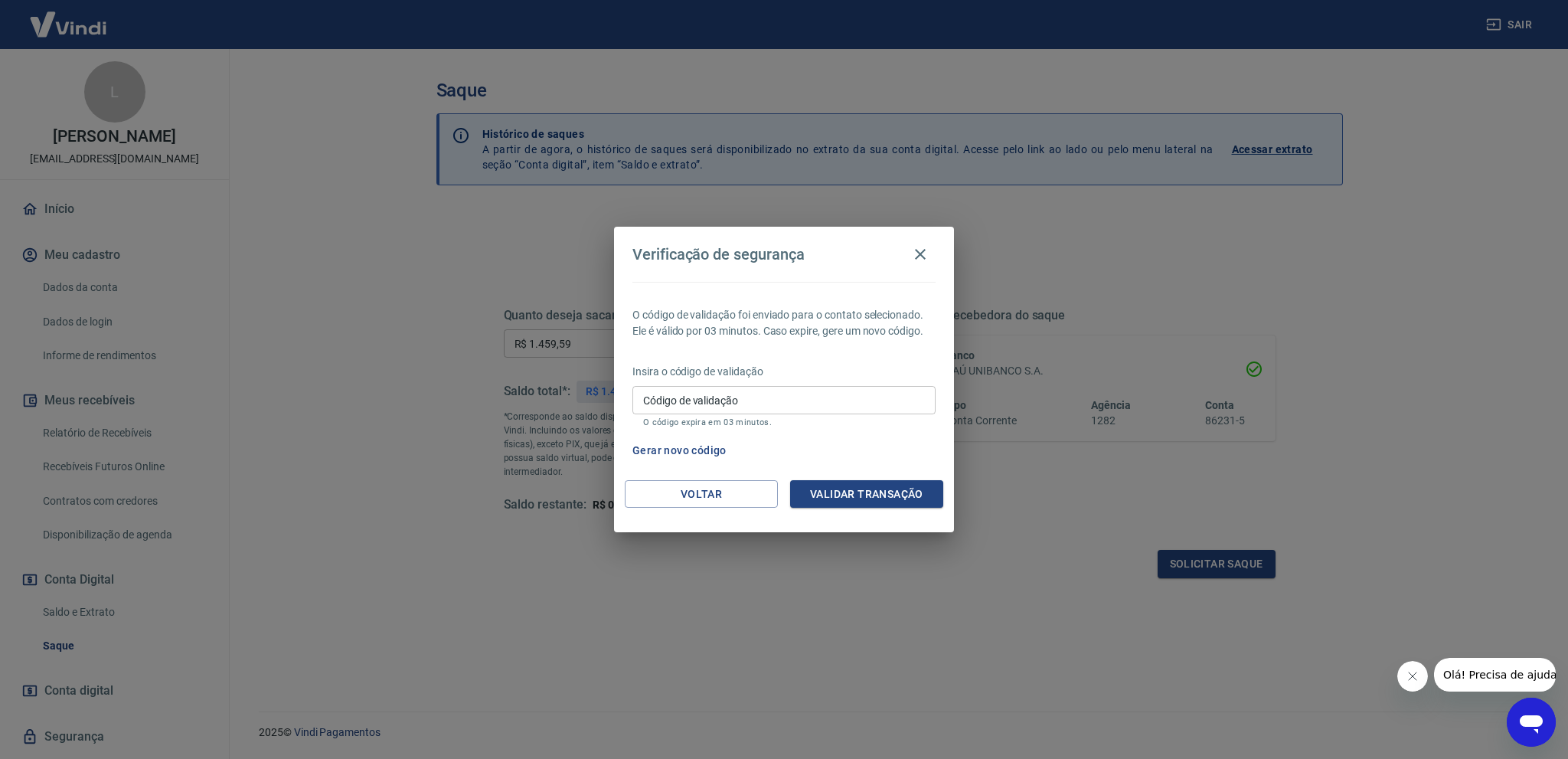
click at [814, 400] on input "Código de validação" at bounding box center [784, 400] width 303 height 28
type input "128082"
click at [861, 486] on button "Validar transação" at bounding box center [866, 494] width 153 height 28
